Goal: Transaction & Acquisition: Purchase product/service

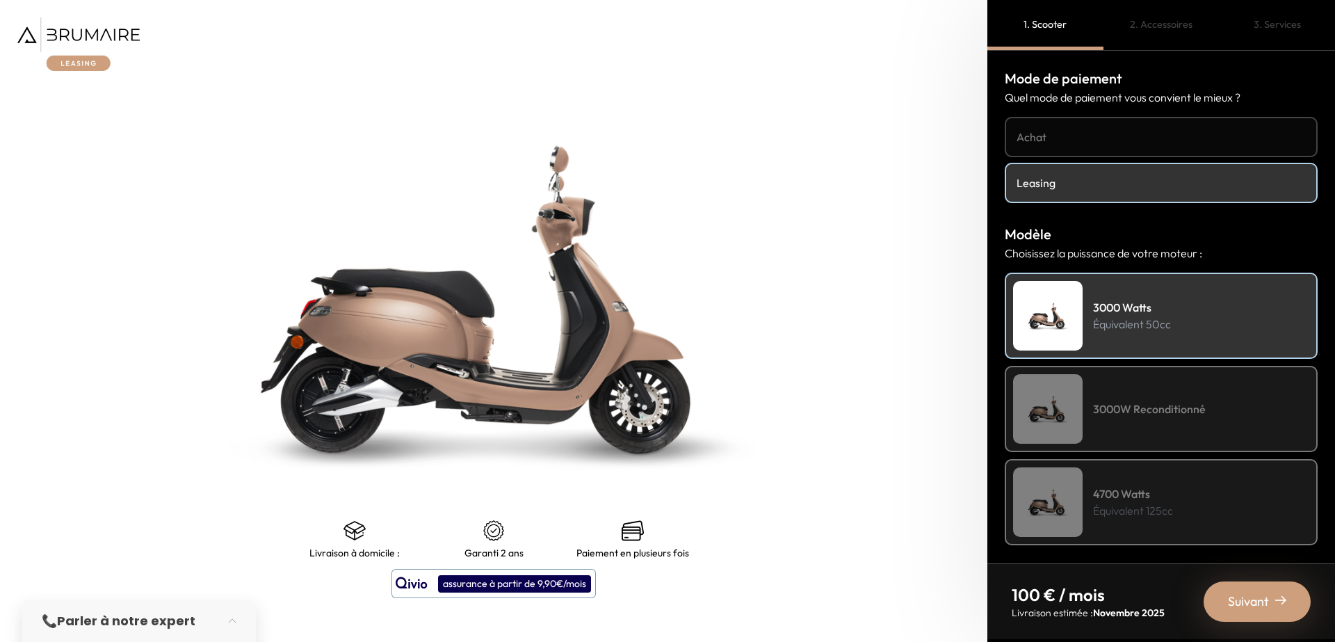
click at [1122, 399] on div "3000W Reconditionné" at bounding box center [1161, 409] width 313 height 86
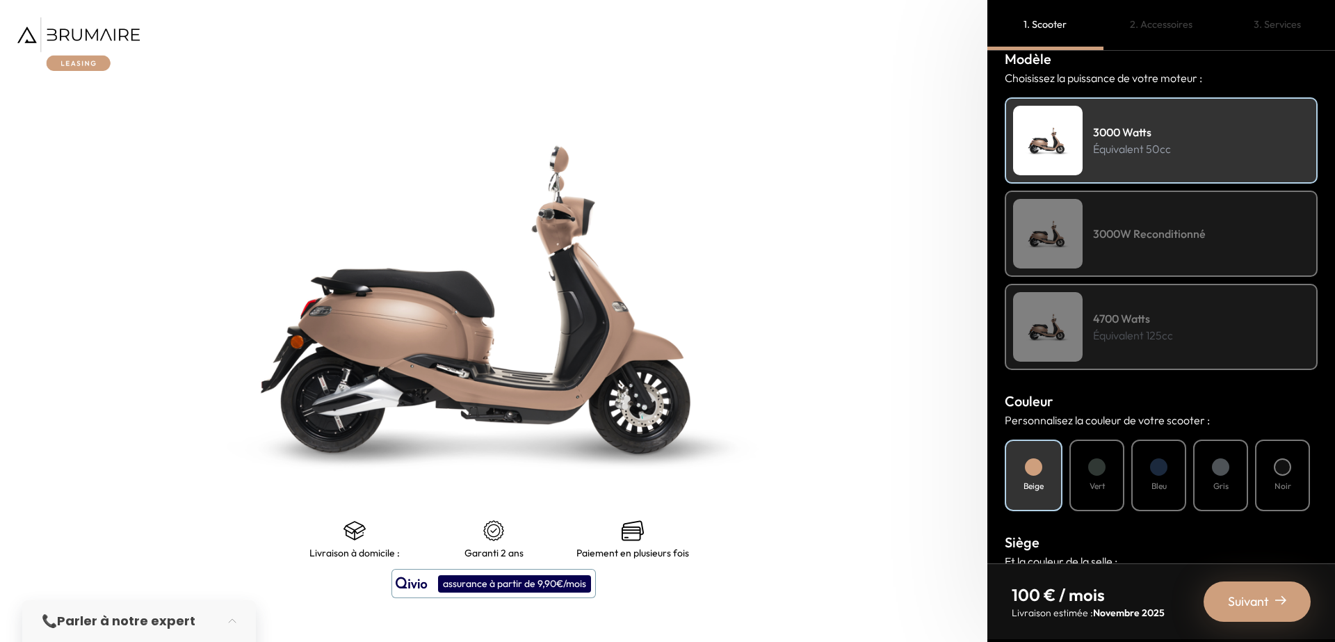
scroll to position [167, 0]
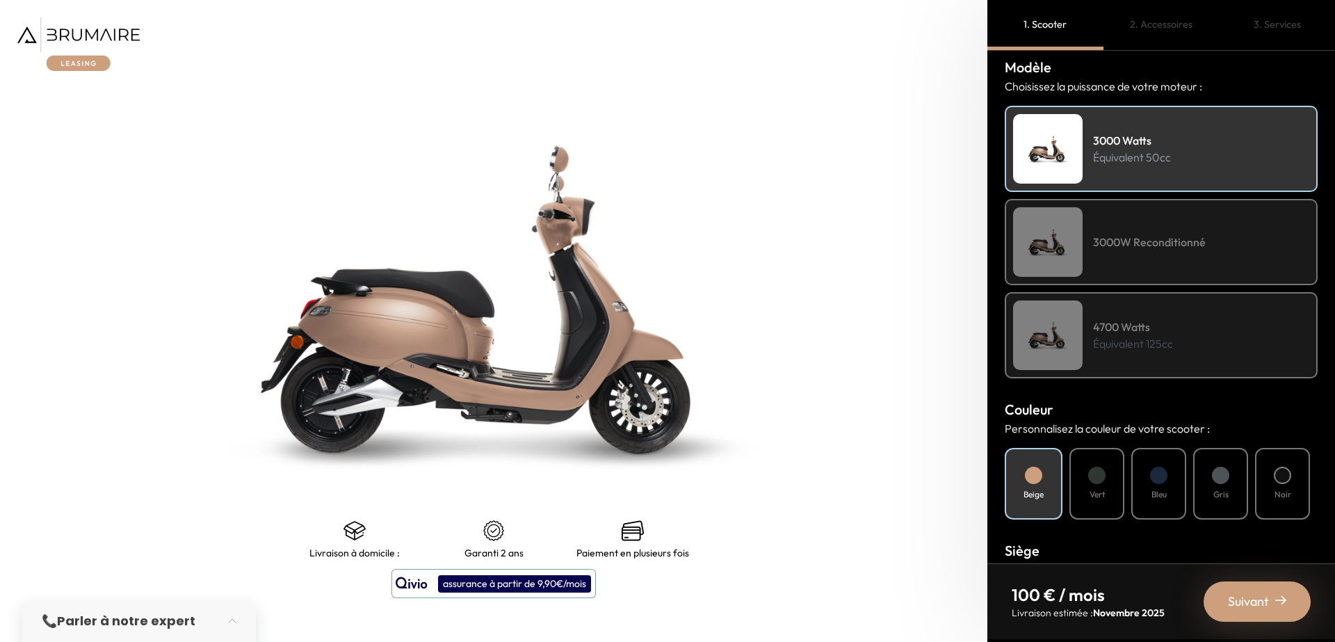
click at [1092, 346] on div "4700 Watts Équivalent 125cc" at bounding box center [1161, 335] width 313 height 86
click at [1145, 245] on h4 "3000W Reconditionné" at bounding box center [1149, 242] width 113 height 17
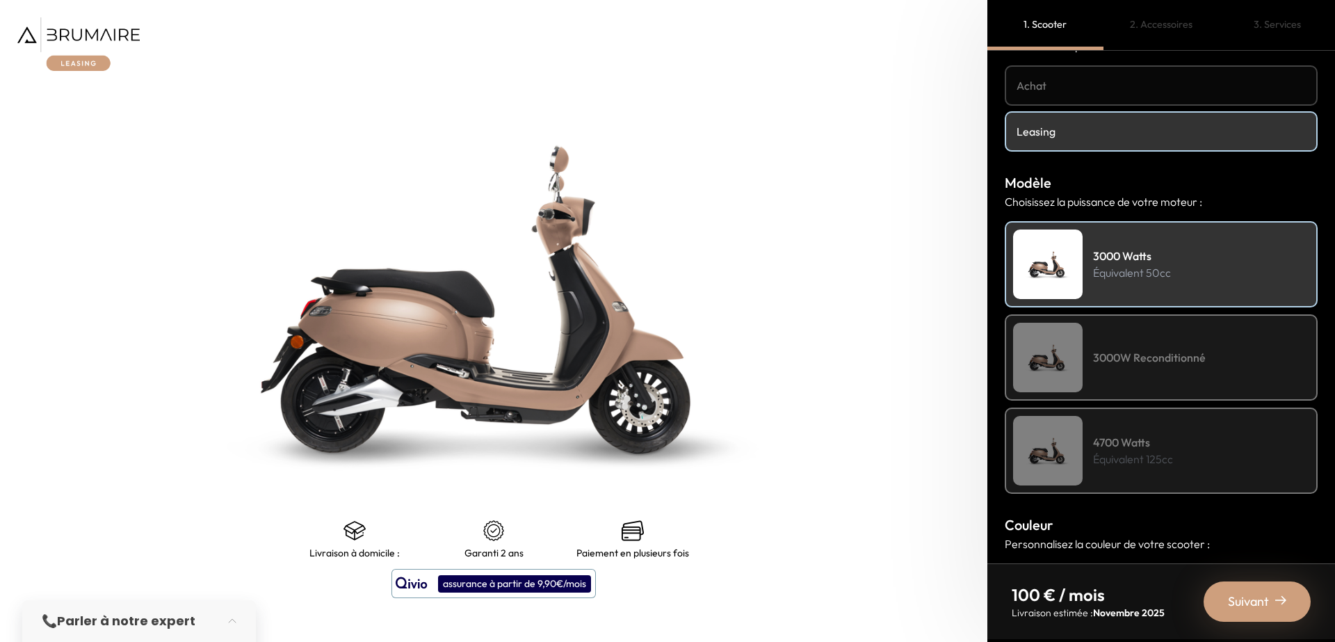
scroll to position [0, 0]
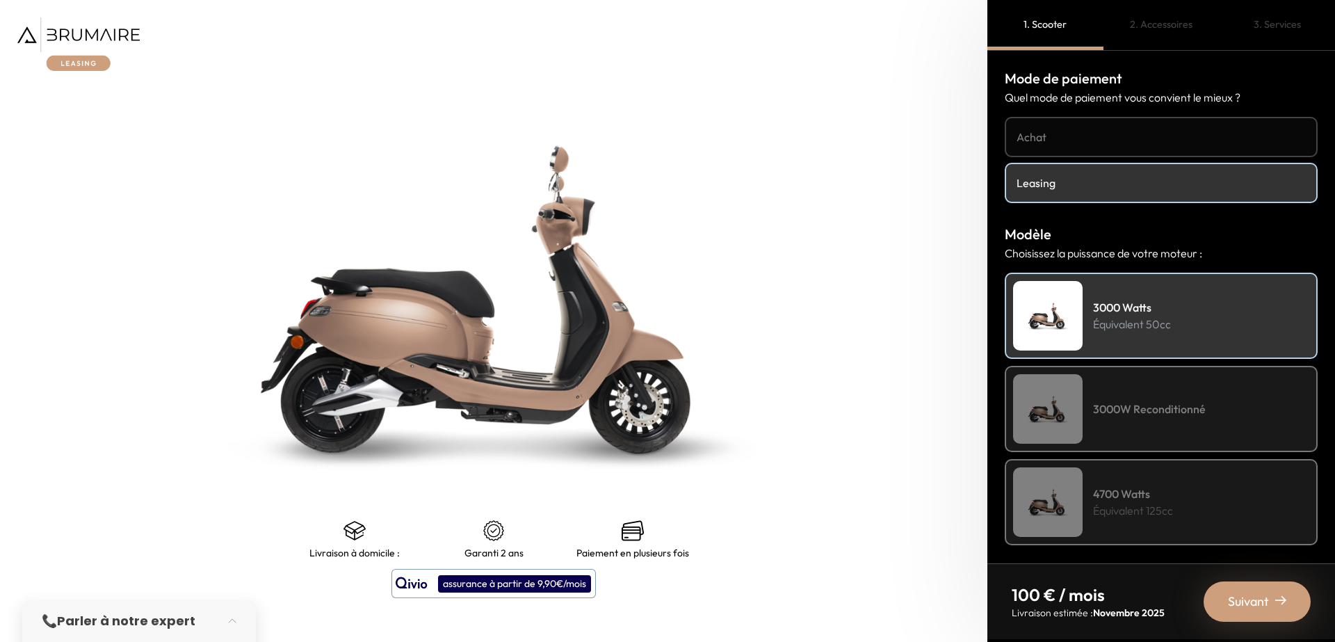
click at [1084, 193] on link "Leasing" at bounding box center [1161, 183] width 313 height 40
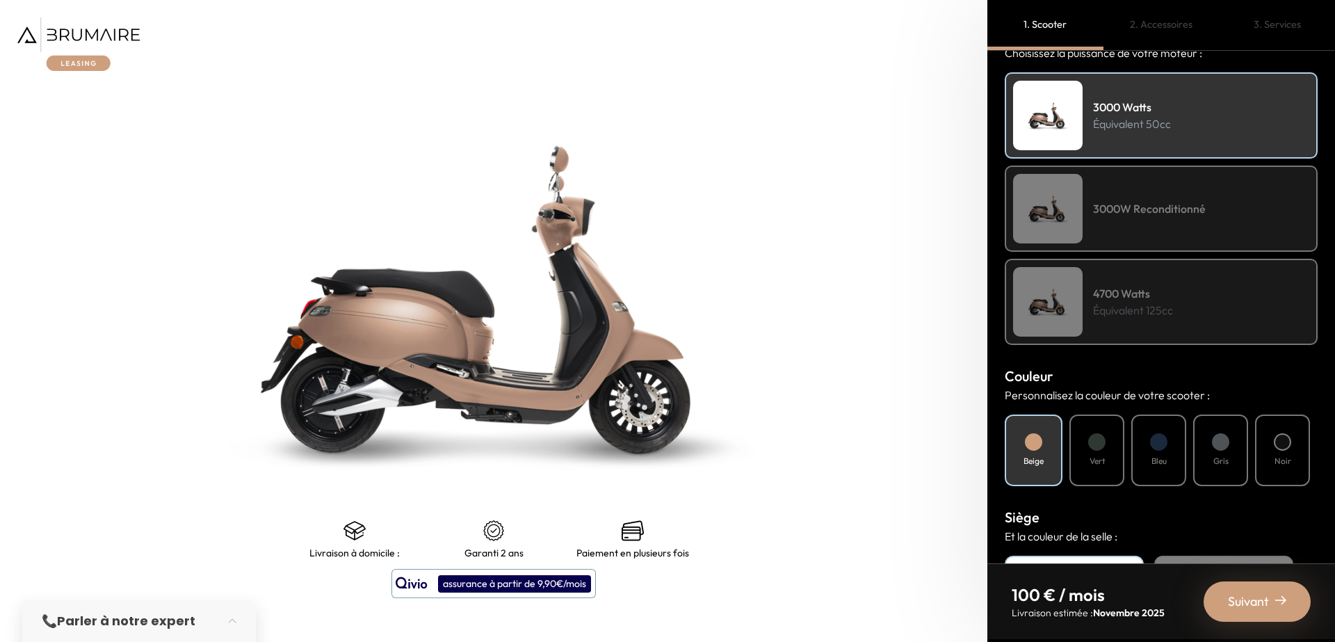
scroll to position [250, 0]
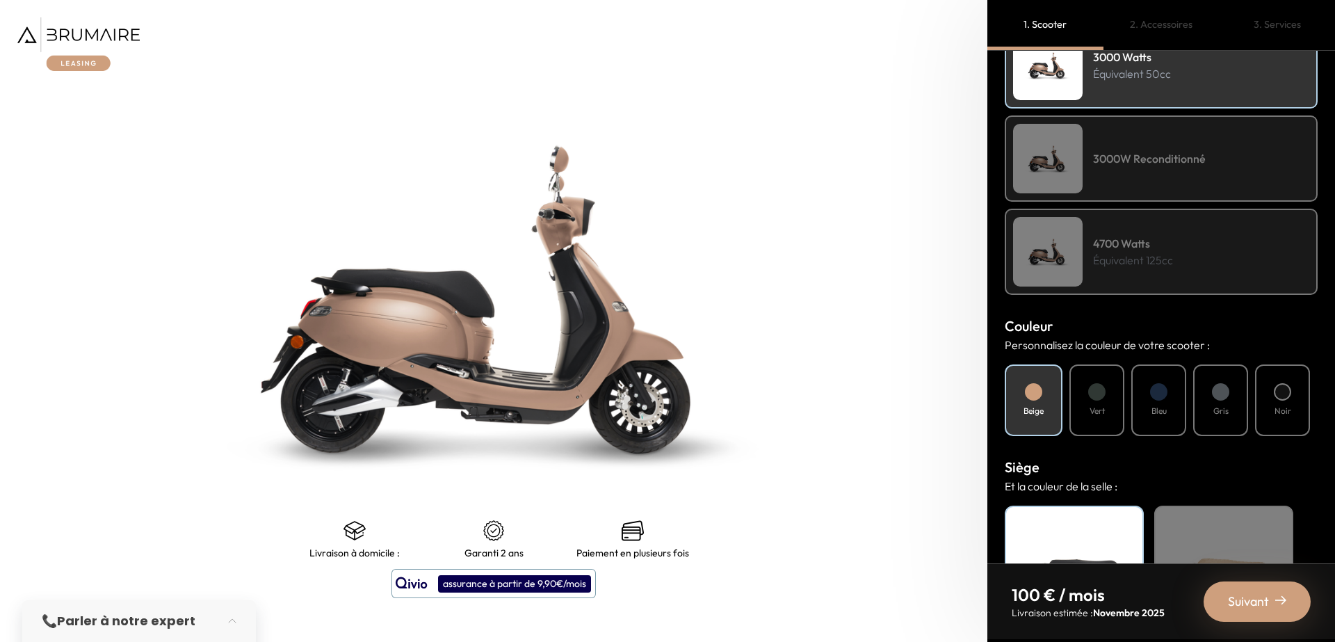
click at [1092, 405] on h4 "Vert" at bounding box center [1096, 411] width 15 height 13
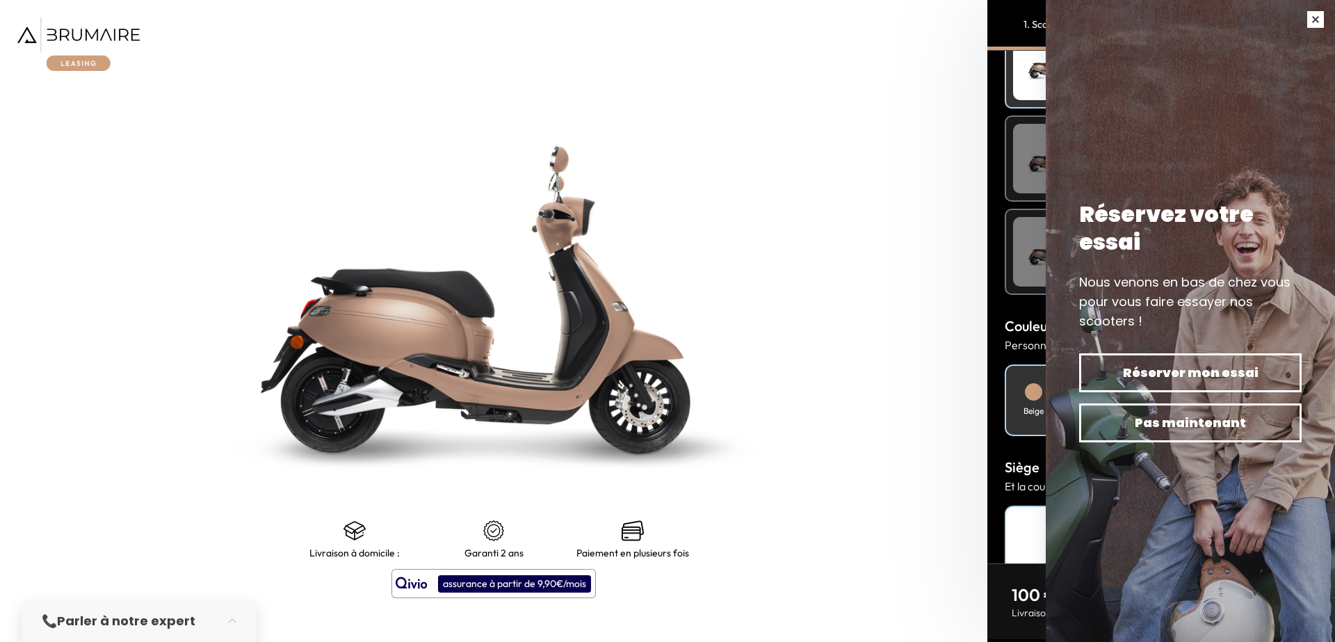
click at [1317, 29] on button "button" at bounding box center [1315, 19] width 39 height 39
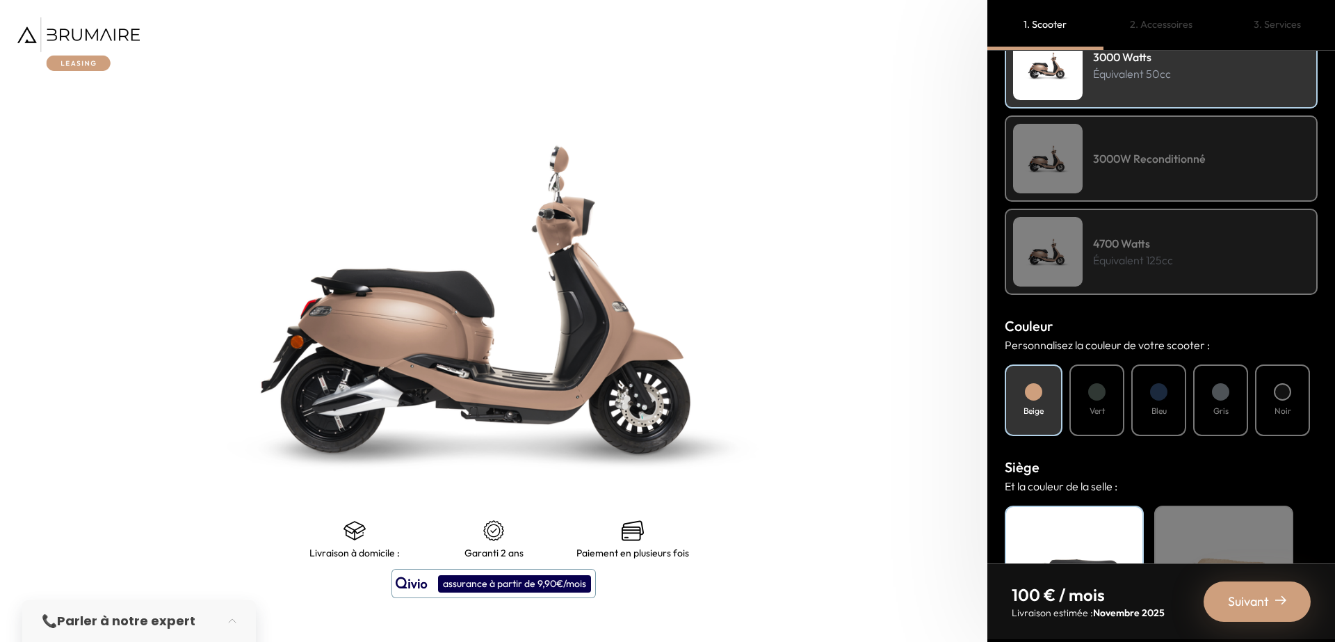
click at [1179, 156] on h4 "3000W Reconditionné" at bounding box center [1149, 158] width 113 height 17
click at [1178, 156] on h4 "3000W Reconditionné" at bounding box center [1149, 158] width 113 height 17
click at [1144, 254] on p "Équivalent 125cc" at bounding box center [1133, 260] width 80 height 17
click at [1080, 394] on div "Vert" at bounding box center [1096, 400] width 55 height 72
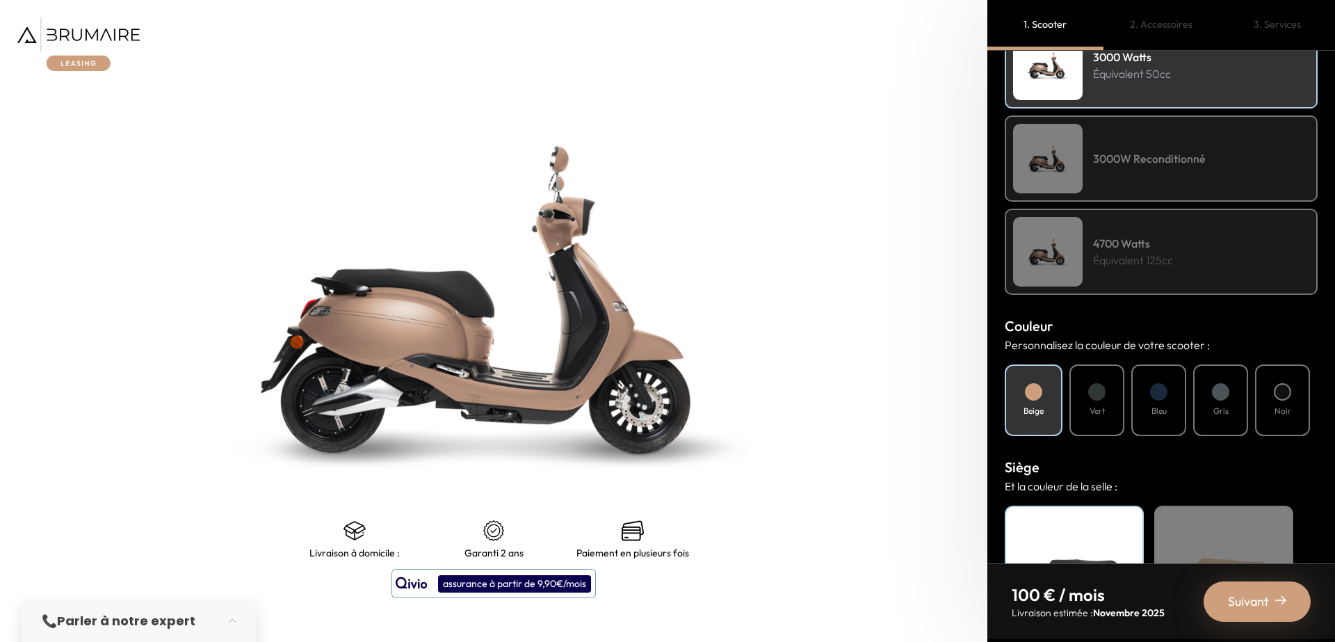
click at [1144, 396] on div "Bleu" at bounding box center [1158, 400] width 55 height 72
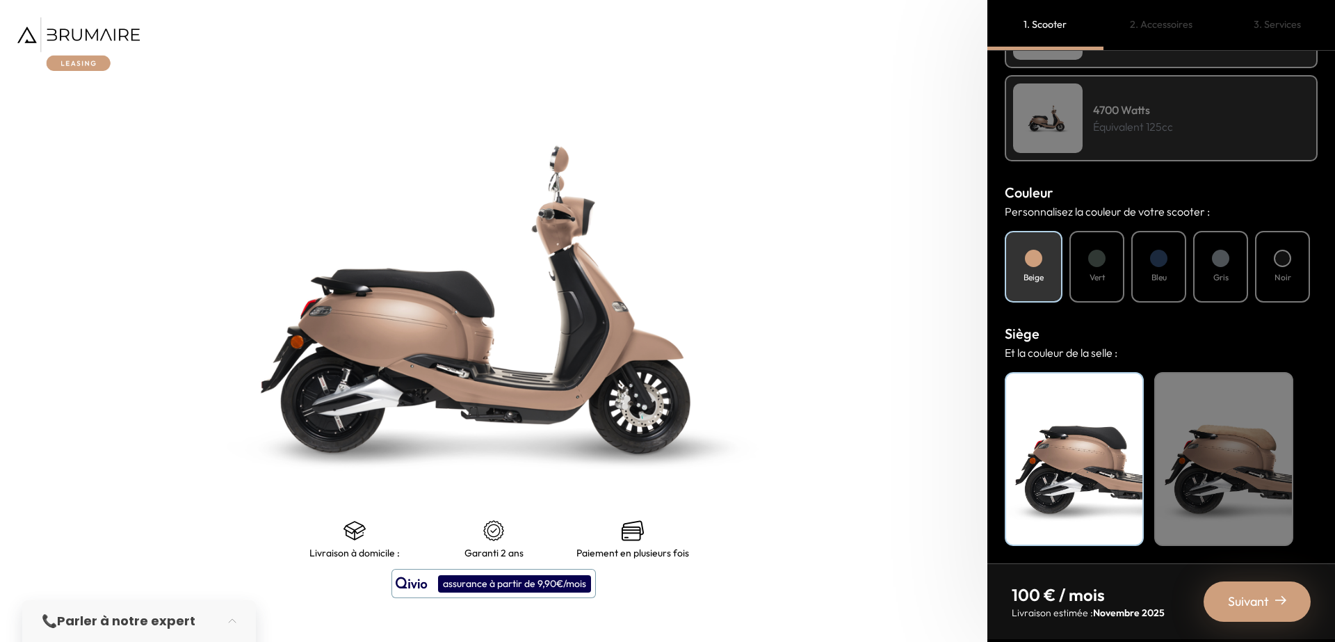
click at [1213, 438] on div "Beige" at bounding box center [1223, 459] width 139 height 174
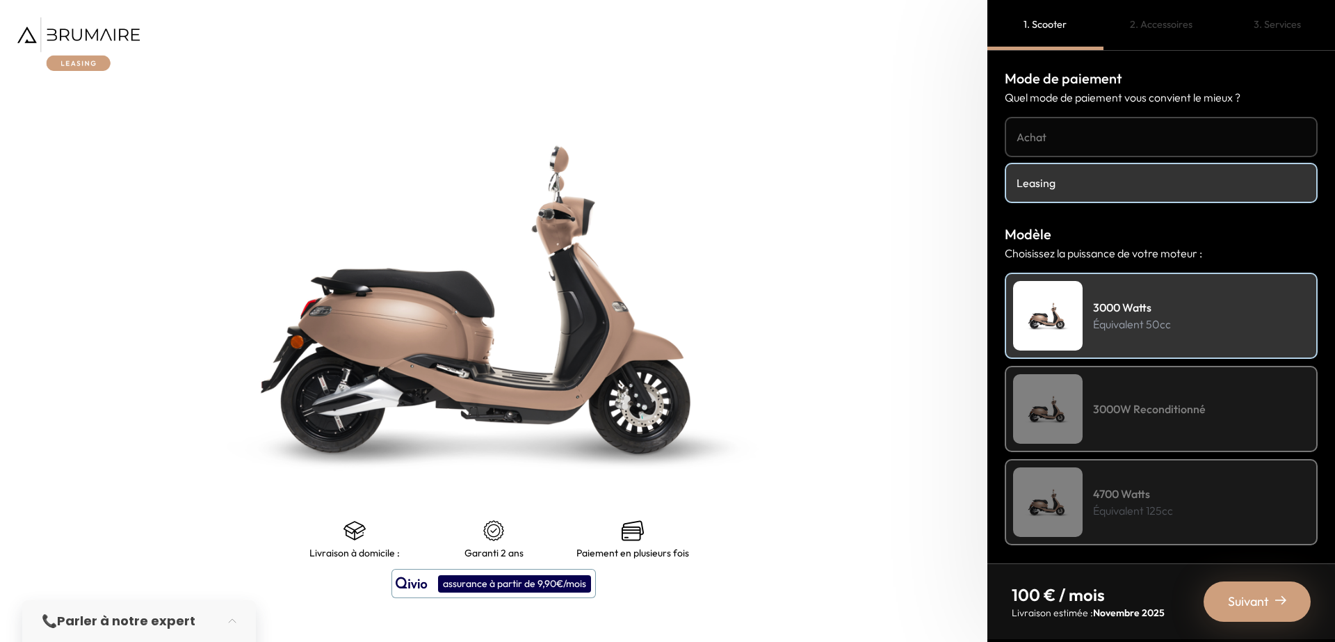
click at [1229, 601] on span "Suivant" at bounding box center [1248, 601] width 41 height 19
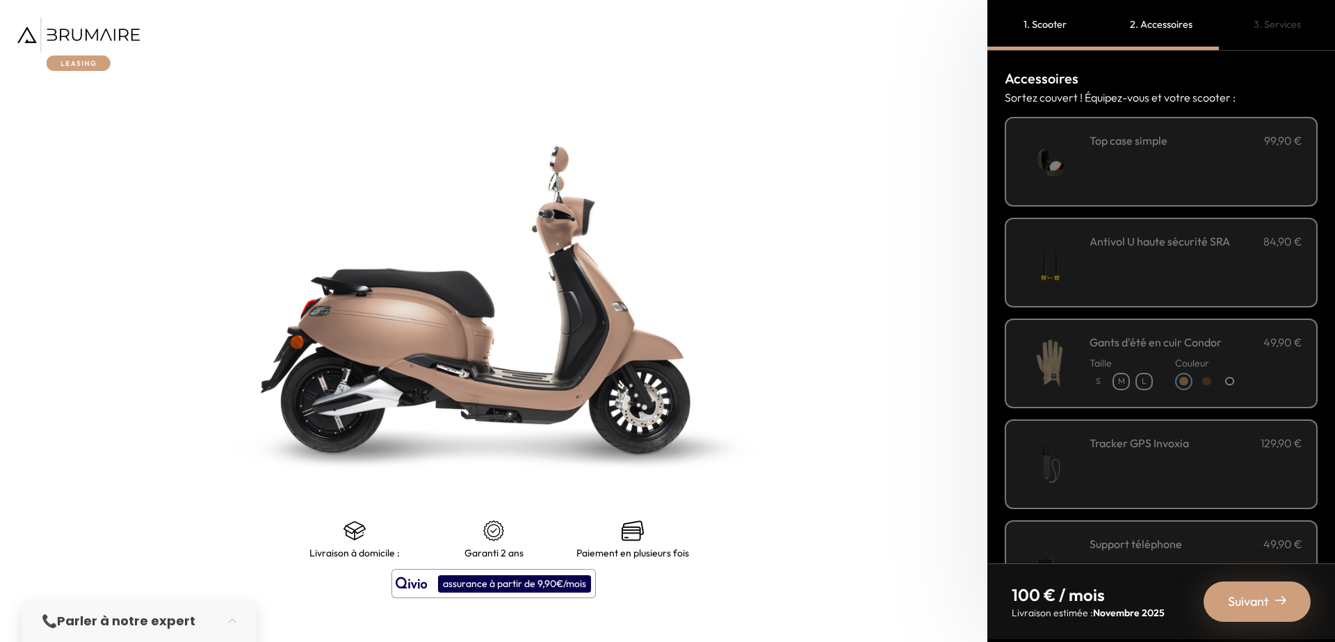
click at [1058, 186] on img at bounding box center [1049, 161] width 59 height 59
click at [1187, 100] on p "Sortez couvert ! Équipez-vous et votre scooter :" at bounding box center [1161, 97] width 313 height 17
click at [1181, 165] on div "**********" at bounding box center [1195, 161] width 213 height 59
click at [1215, 159] on div "**********" at bounding box center [1195, 161] width 213 height 59
click at [1216, 159] on div "**********" at bounding box center [1195, 161] width 213 height 59
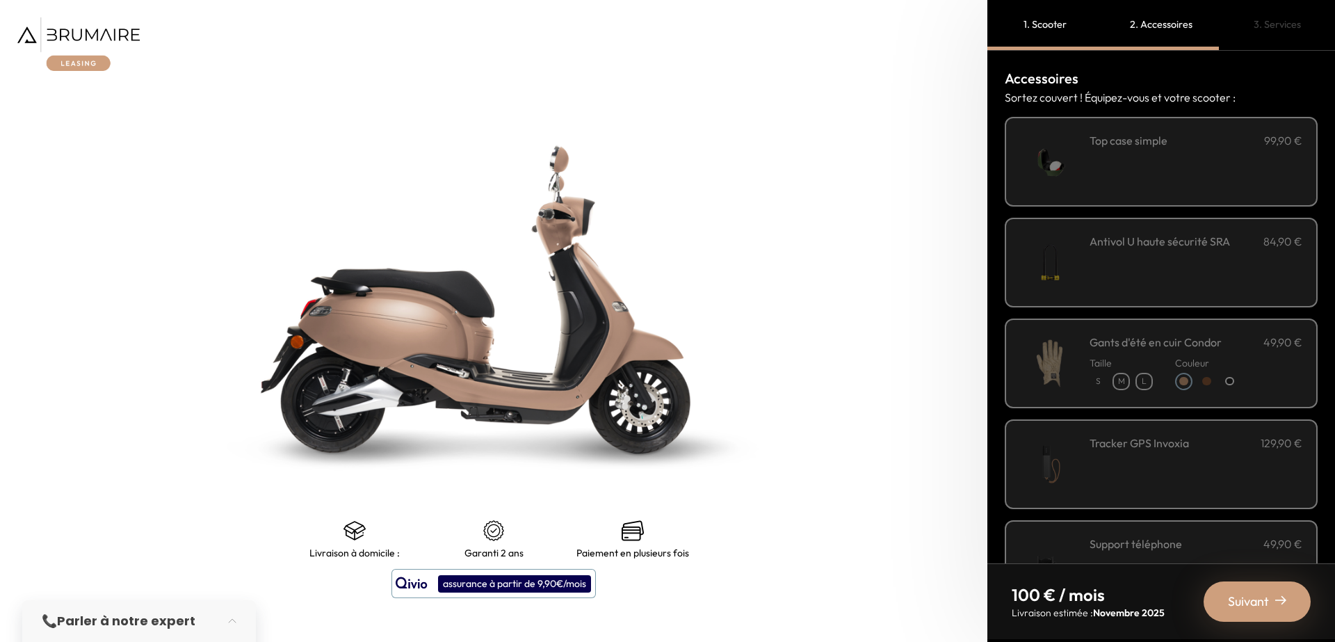
click at [1216, 159] on div "**********" at bounding box center [1195, 161] width 213 height 59
